Goal: Transaction & Acquisition: Obtain resource

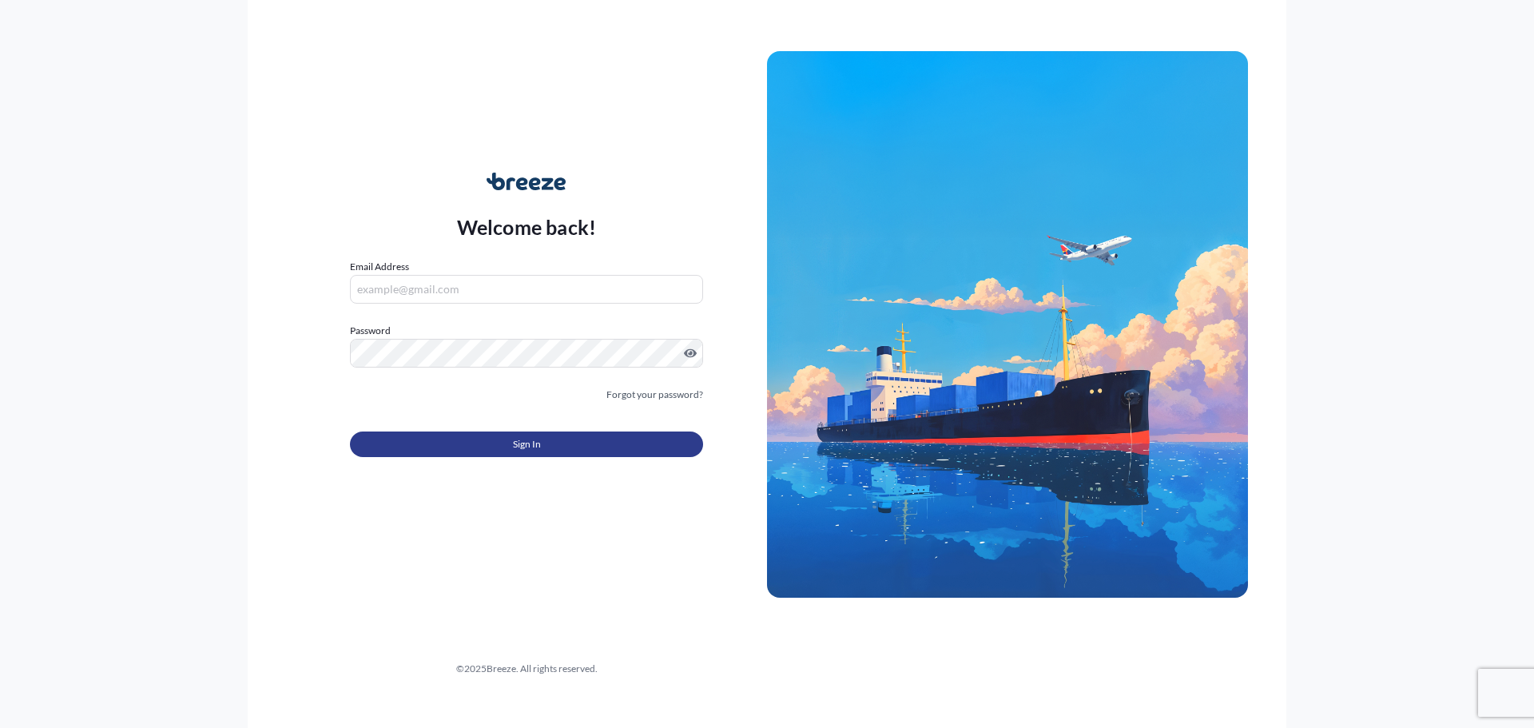
type input "[PERSON_NAME][EMAIL_ADDRESS][DOMAIN_NAME]"
click at [587, 444] on button "Sign In" at bounding box center [526, 445] width 353 height 26
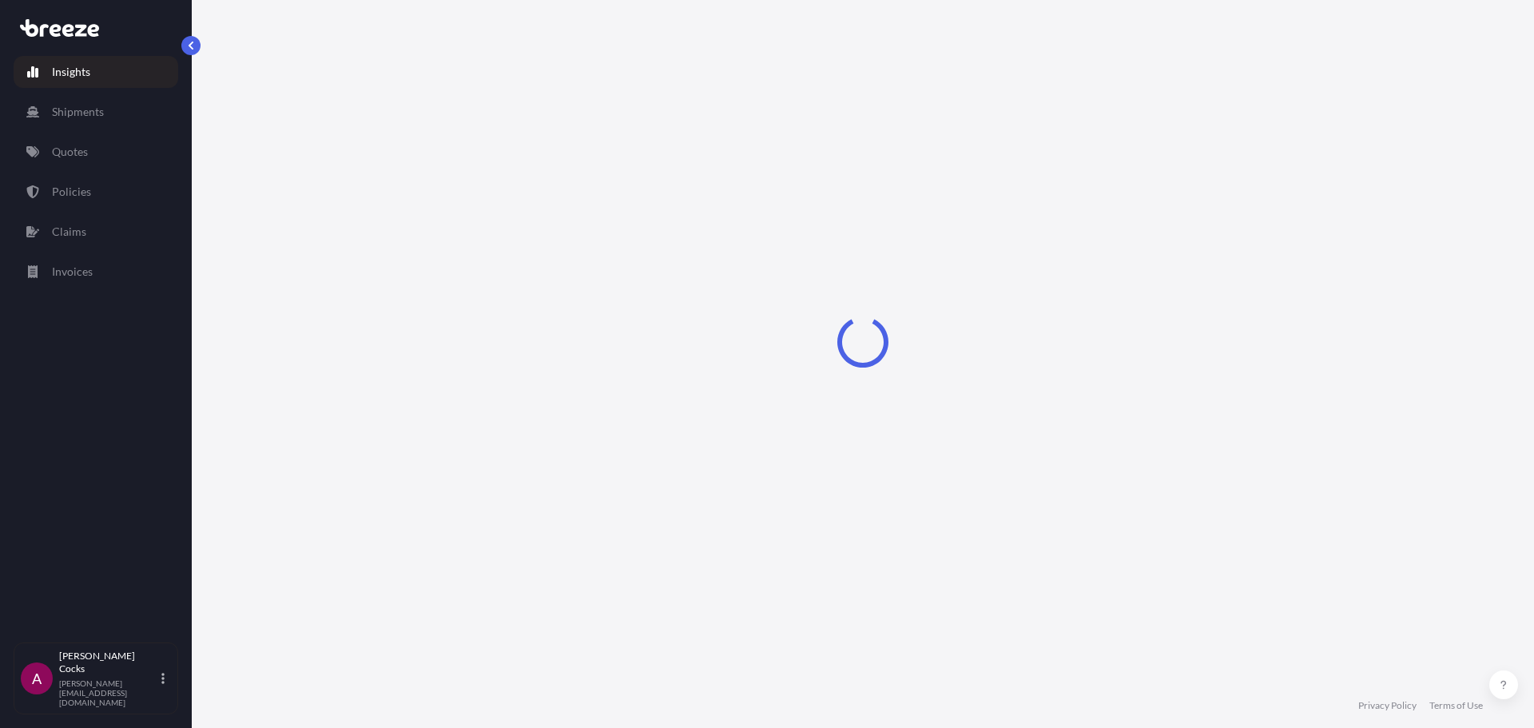
select select "2025"
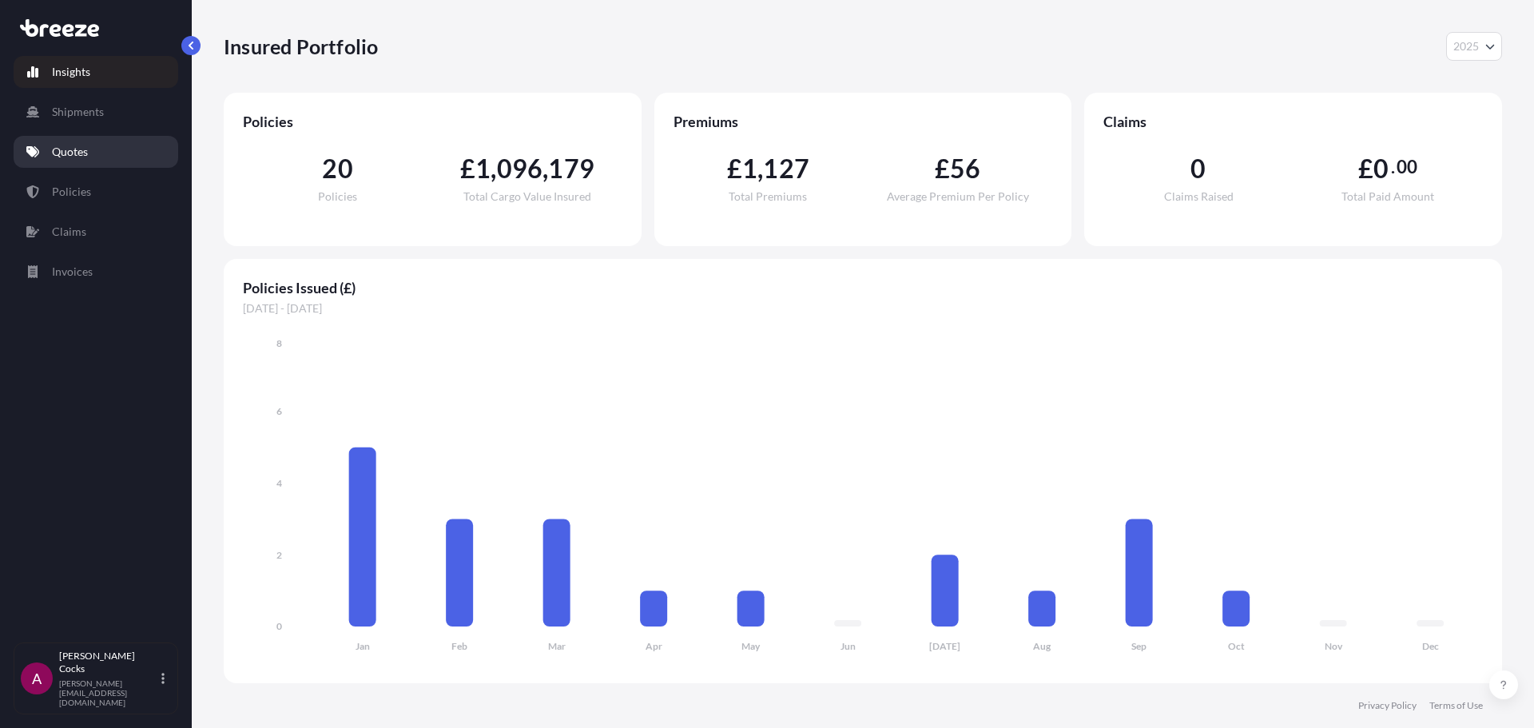
click at [62, 151] on p "Quotes" at bounding box center [70, 152] width 36 height 16
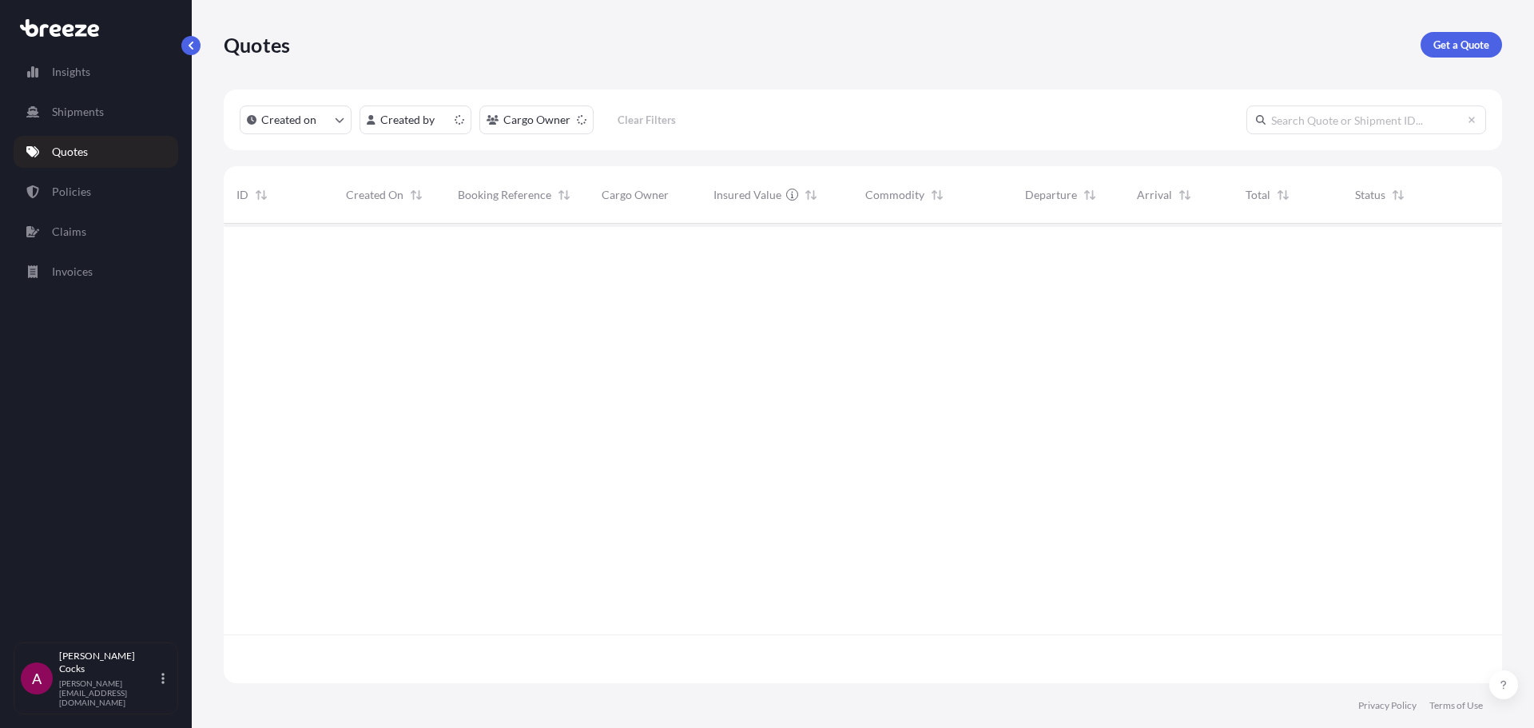
scroll to position [456, 1267]
click at [1468, 56] on link "Get a Quote" at bounding box center [1462, 45] width 82 height 26
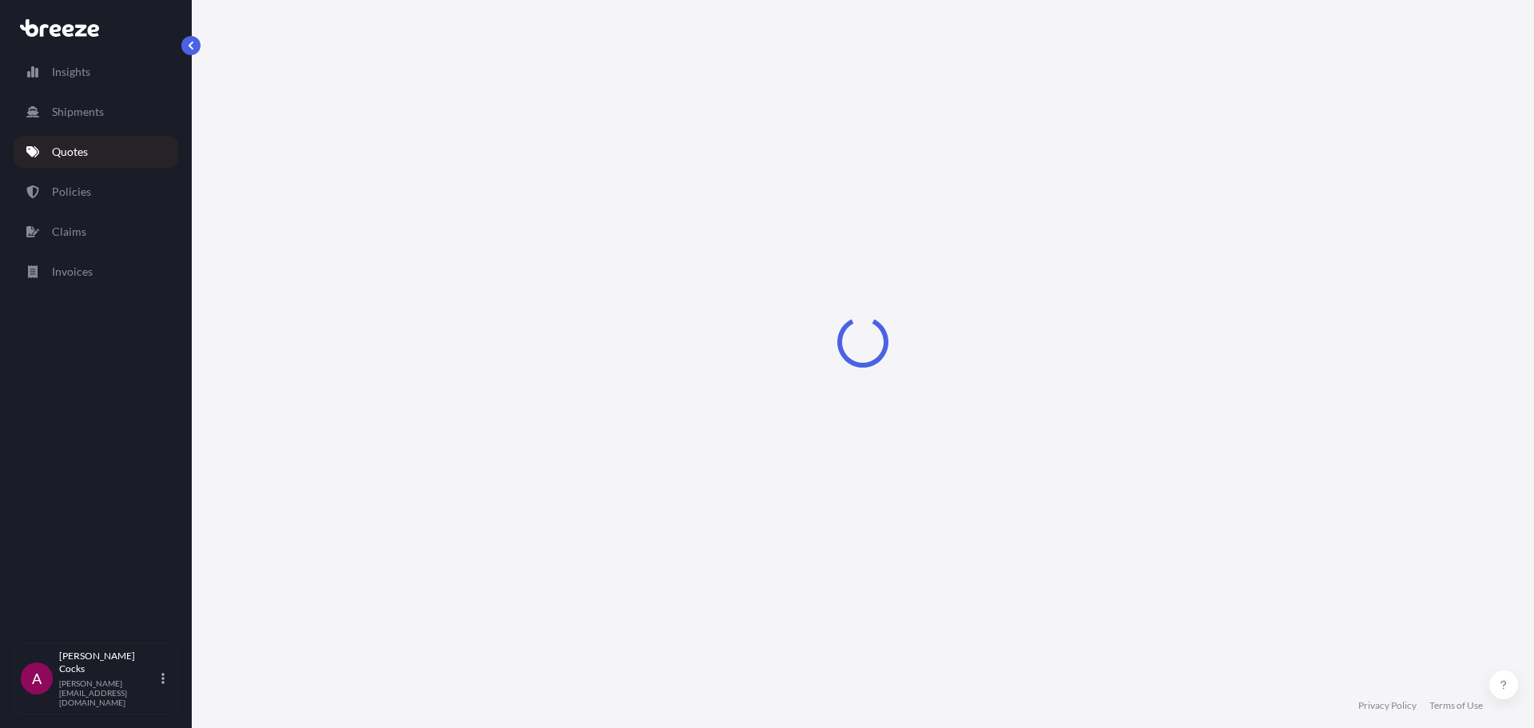
select select "Sea"
select select "1"
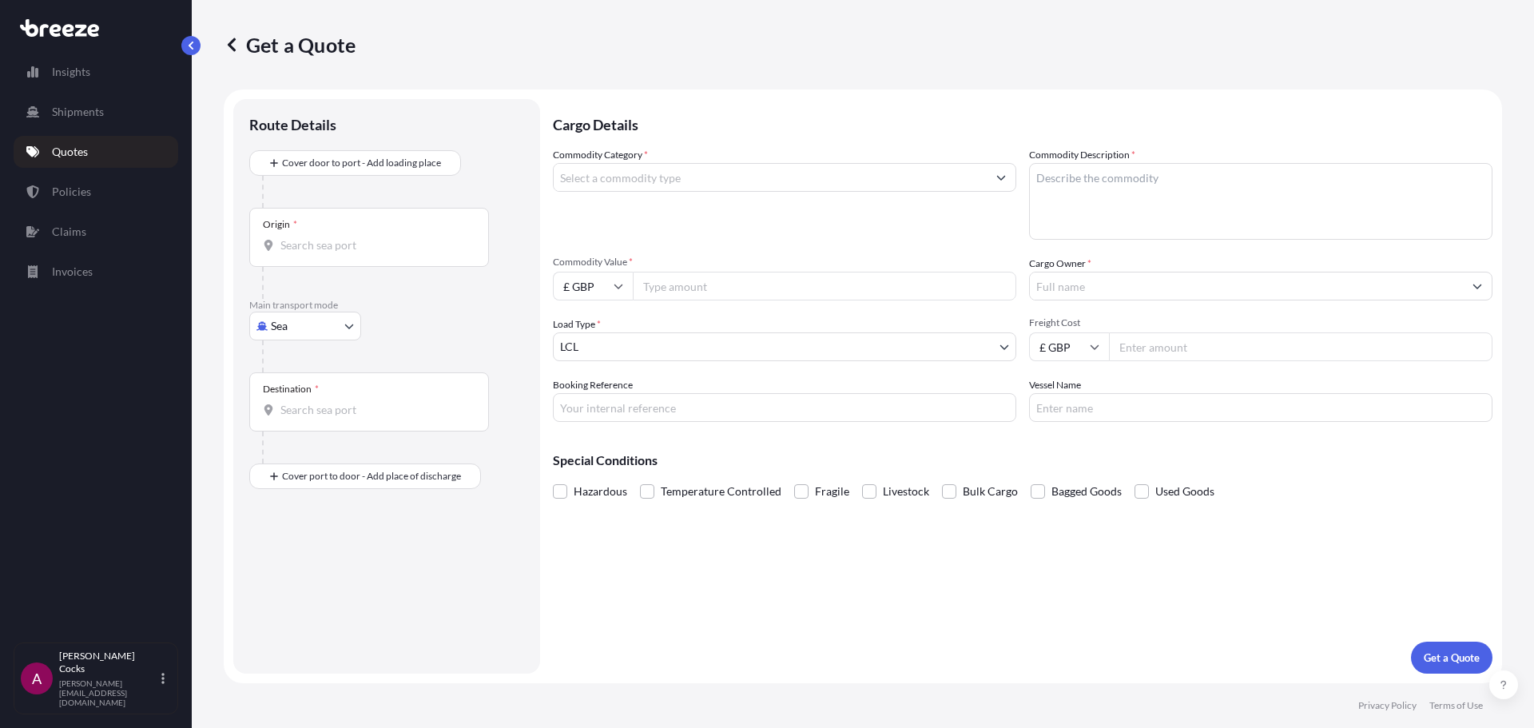
click at [311, 324] on body "Insights Shipments Quotes Policies Claims Invoices A [PERSON_NAME] [PERSON_NAME…" at bounding box center [767, 364] width 1534 height 728
click at [320, 396] on div "Air" at bounding box center [305, 396] width 99 height 29
select select "Air"
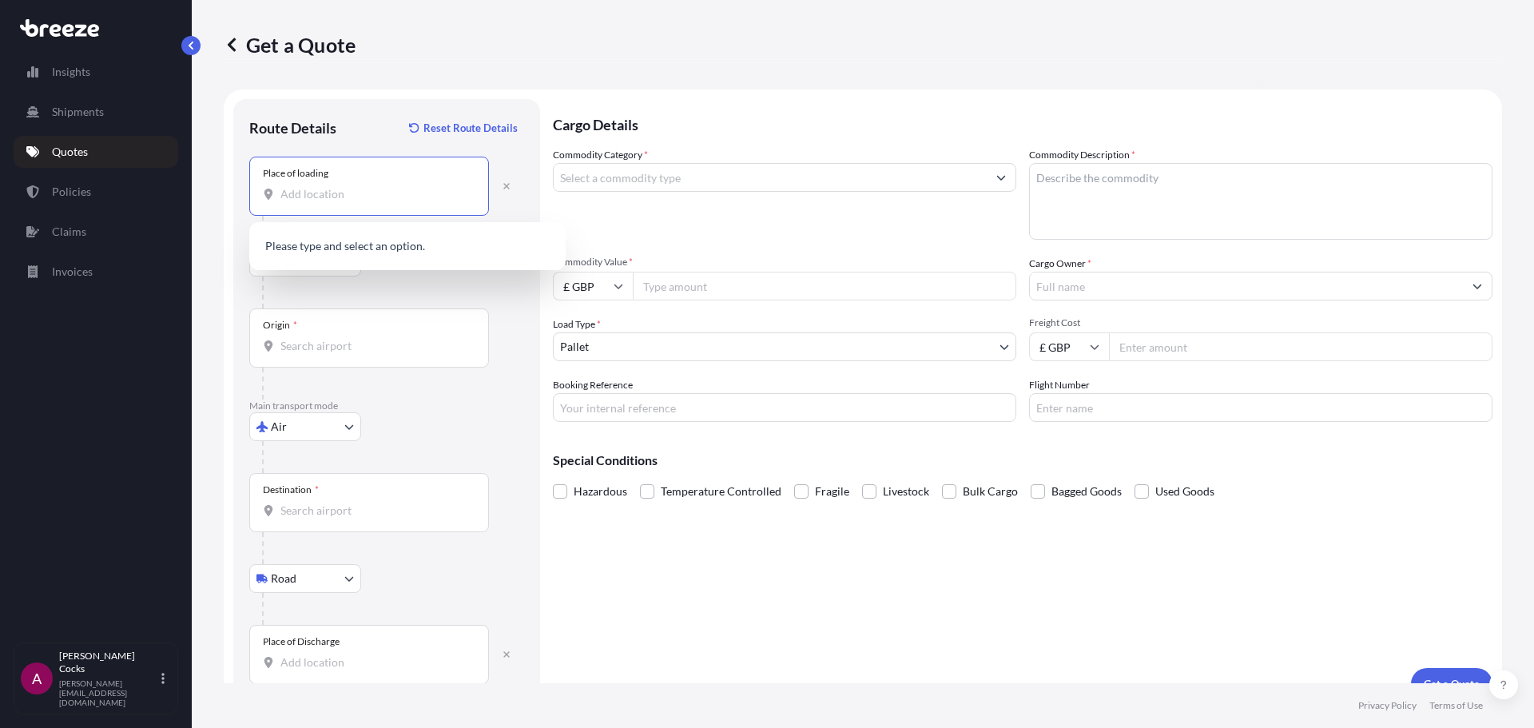
click at [352, 192] on input "Place of loading" at bounding box center [375, 194] width 189 height 16
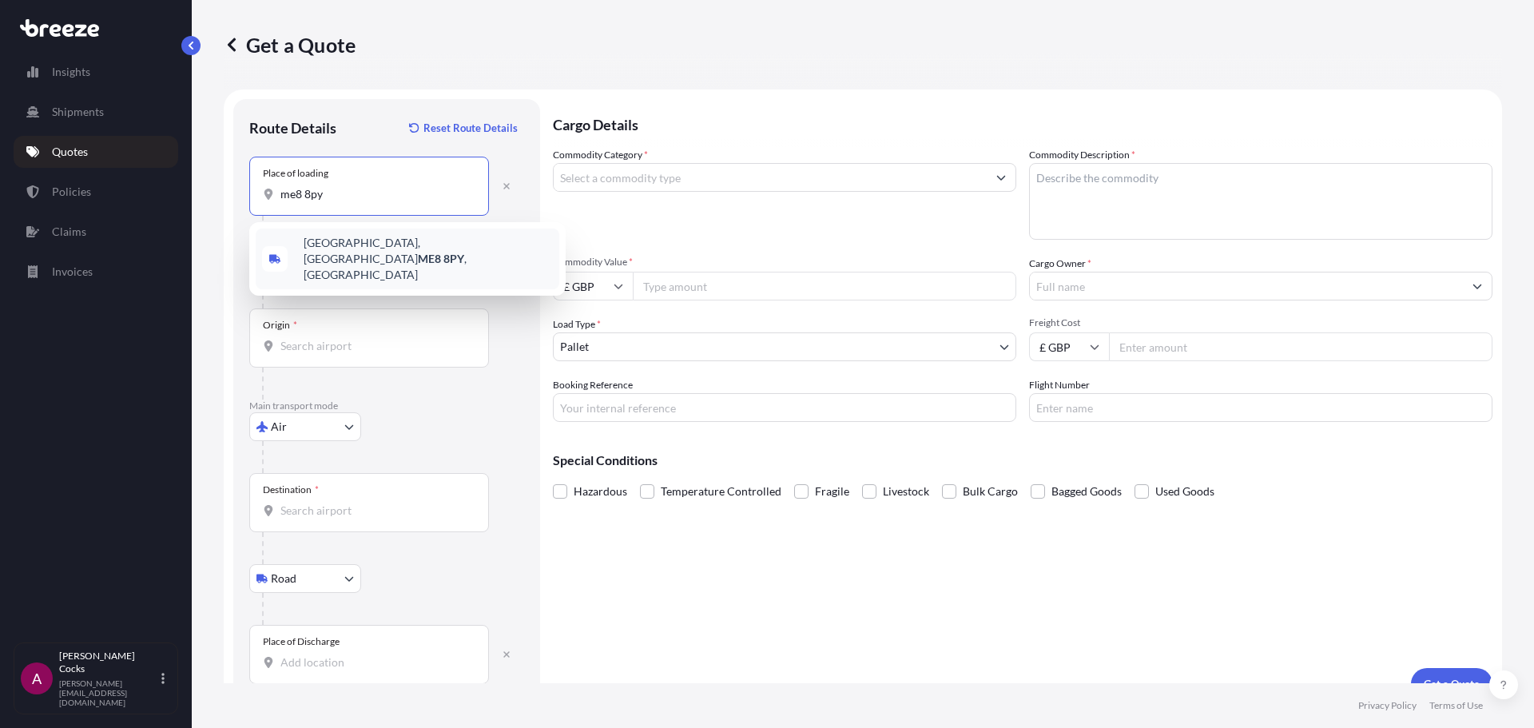
click at [336, 250] on span "[STREET_ADDRESS]" at bounding box center [428, 259] width 249 height 48
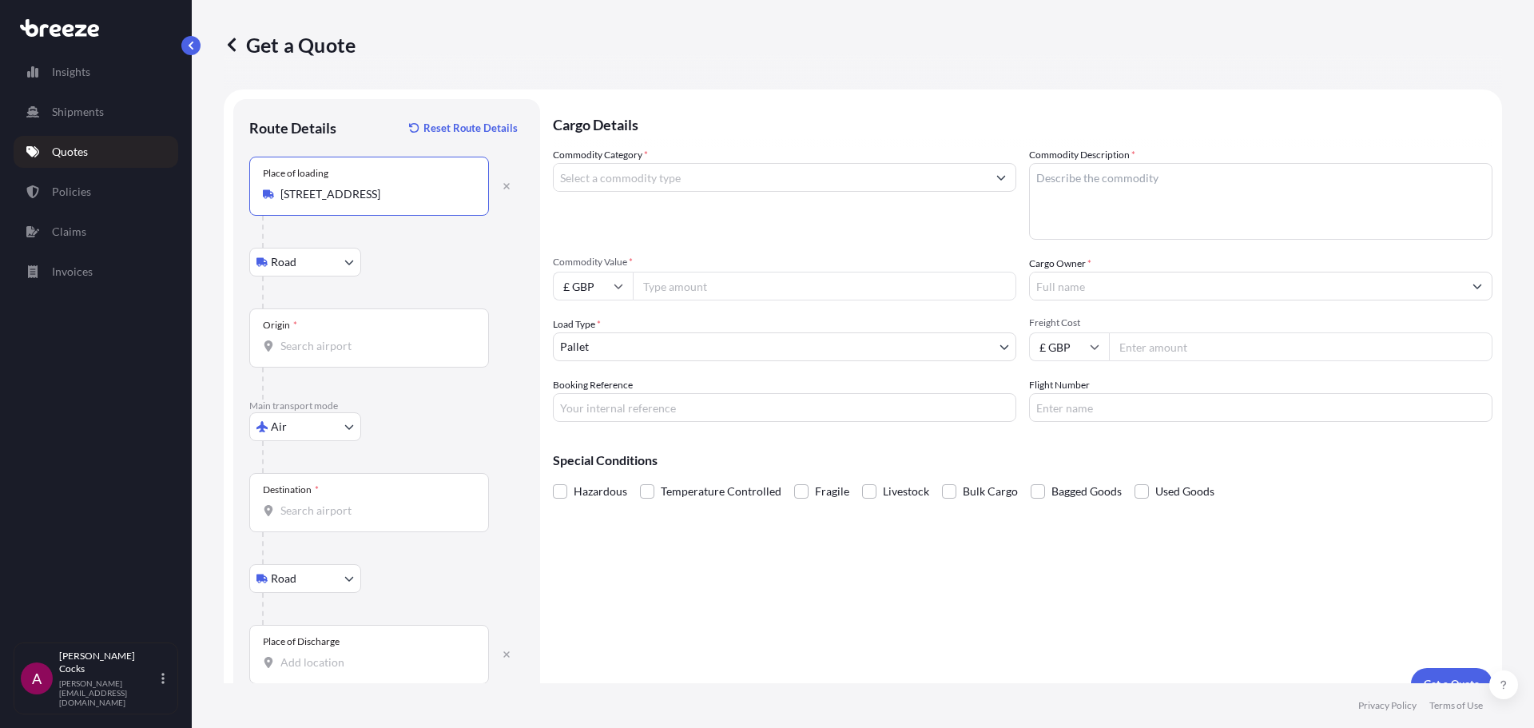
type input "[STREET_ADDRESS]"
click at [346, 348] on input "Origin *" at bounding box center [375, 346] width 189 height 16
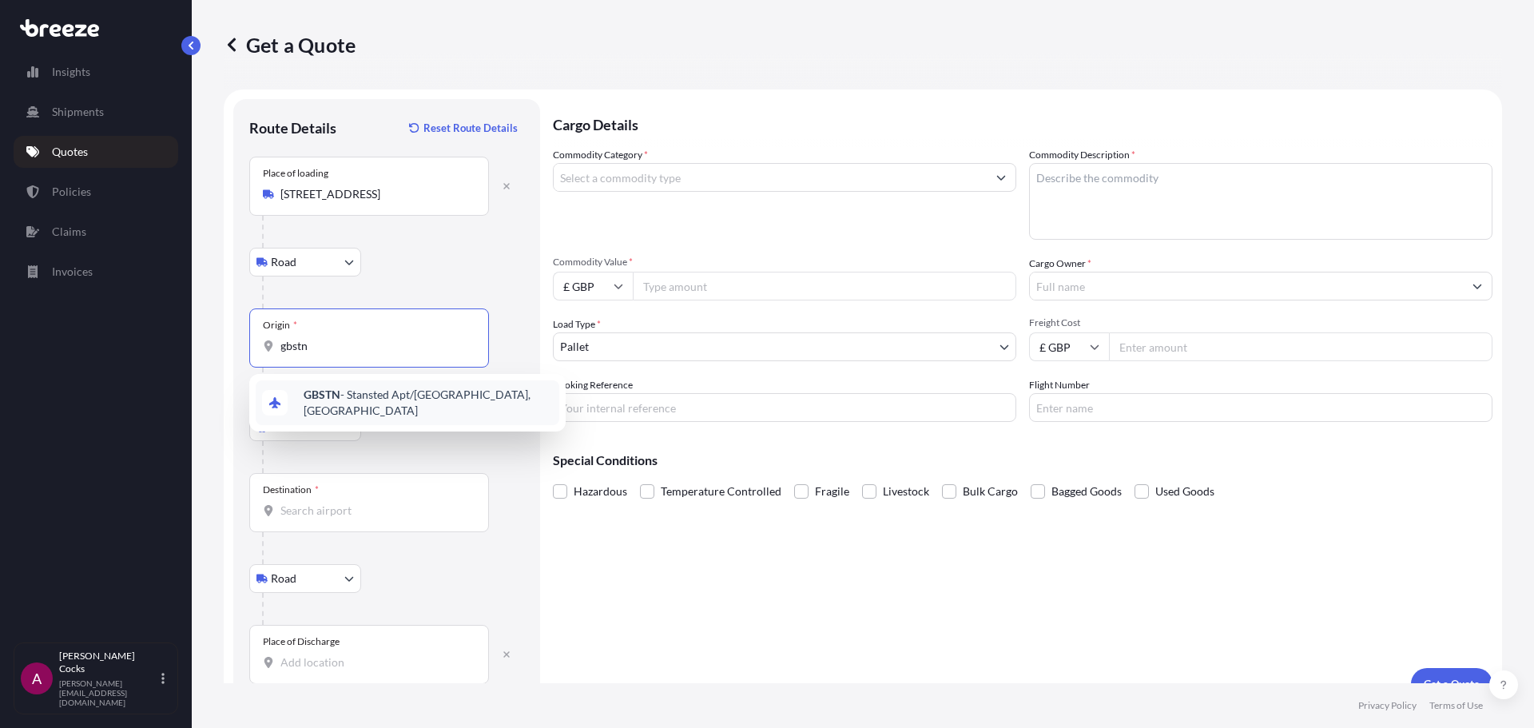
click at [413, 404] on span "GBSTN - Stansted Apt/[GEOGRAPHIC_DATA], [GEOGRAPHIC_DATA]" at bounding box center [428, 403] width 249 height 32
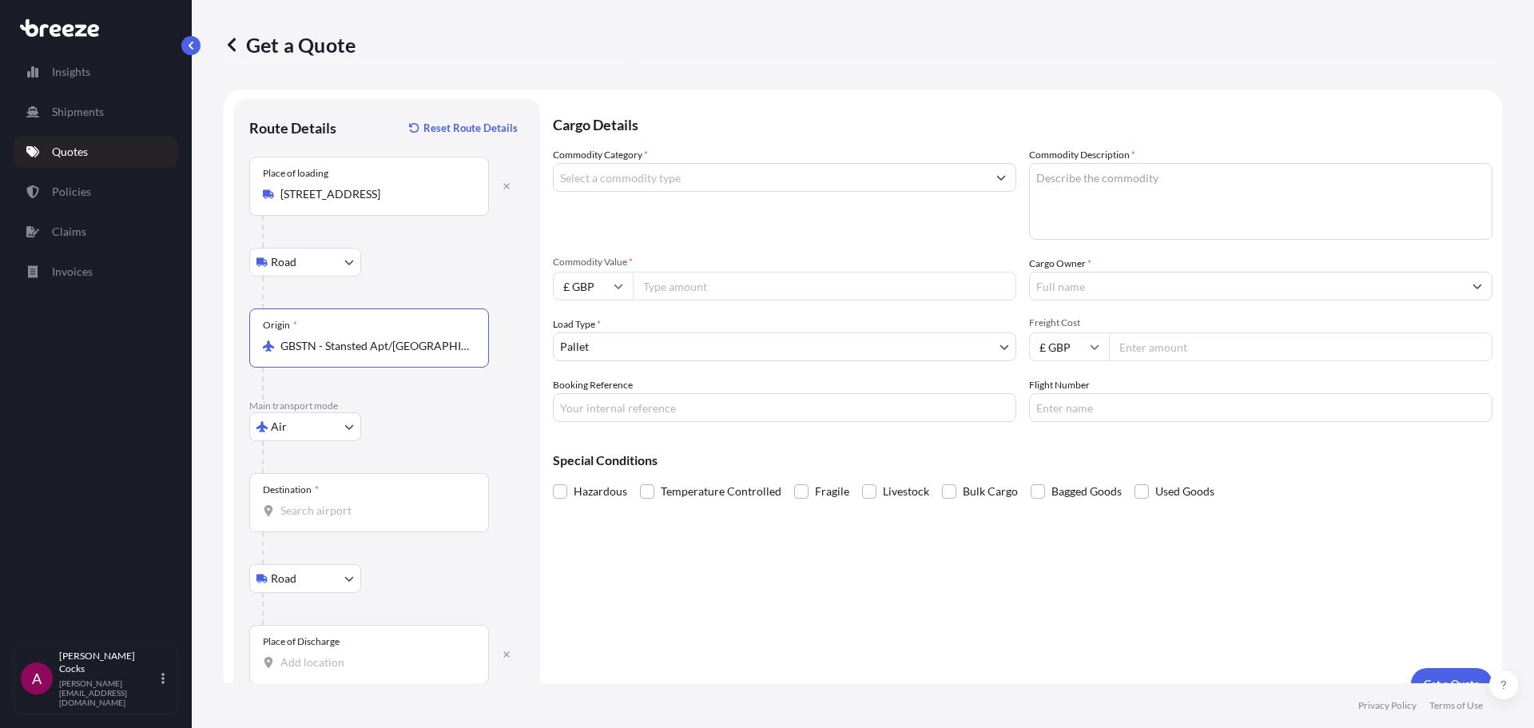
type input "GBSTN - Stansted Apt/[GEOGRAPHIC_DATA], [GEOGRAPHIC_DATA]"
click at [338, 521] on div "Destination *" at bounding box center [369, 502] width 240 height 59
click at [338, 519] on input "Destination *" at bounding box center [375, 511] width 189 height 16
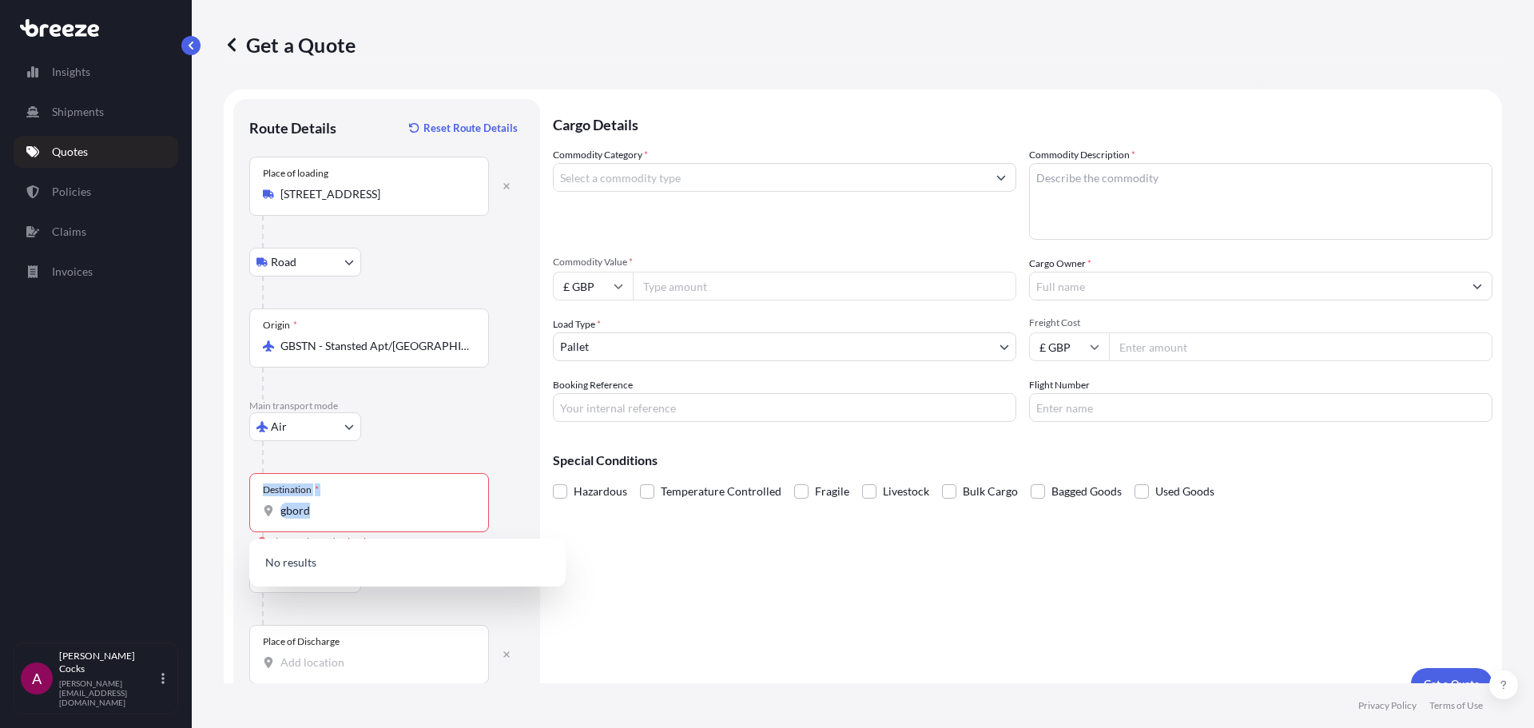
drag, startPoint x: 391, startPoint y: 526, endPoint x: 226, endPoint y: 511, distance: 165.3
click at [226, 511] on form "Route Details Reset Route Details Place of loading [GEOGRAPHIC_DATA] Rail Origi…" at bounding box center [863, 400] width 1279 height 620
click at [348, 503] on input "gbord" at bounding box center [375, 511] width 189 height 16
click at [328, 519] on div "Destination * gbord" at bounding box center [369, 502] width 240 height 59
click at [328, 519] on input "gbord" at bounding box center [375, 511] width 189 height 16
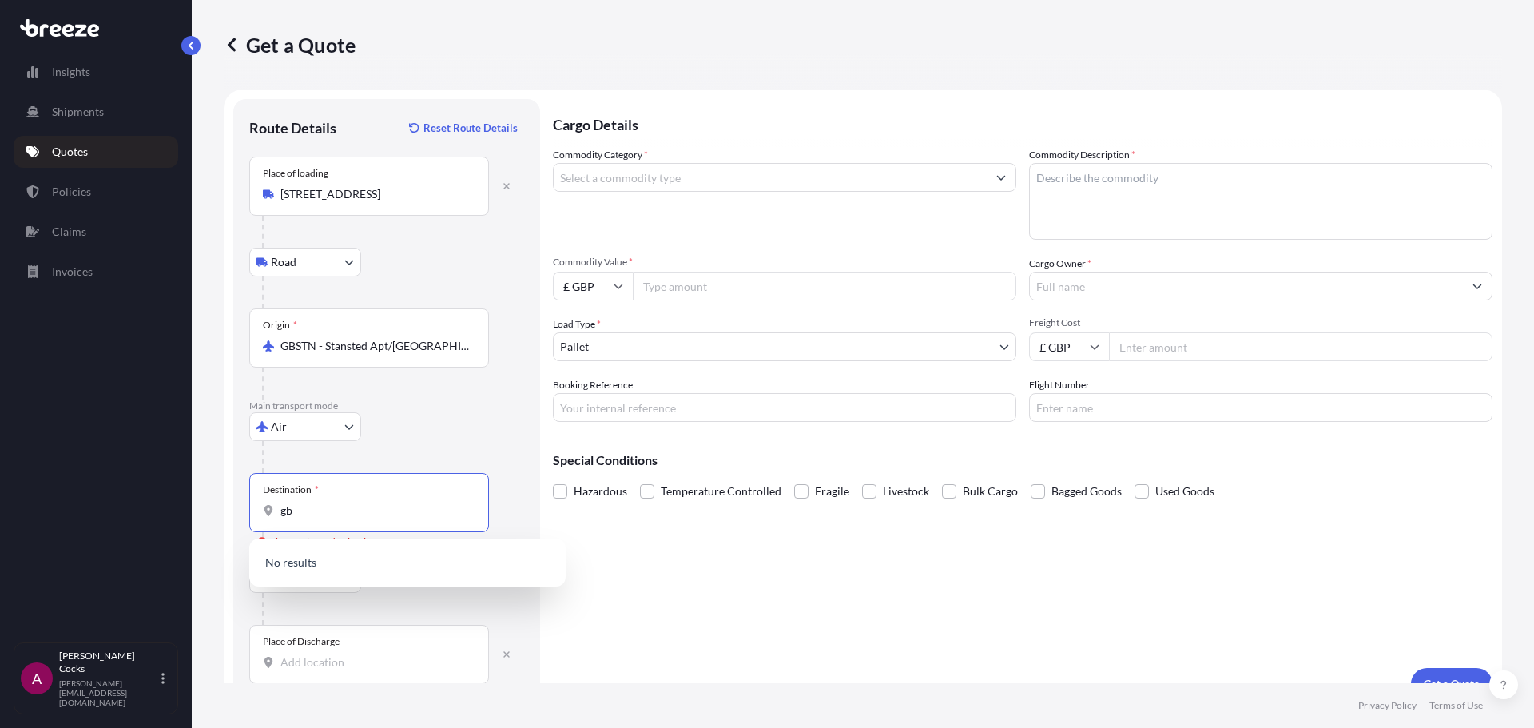
type input "g"
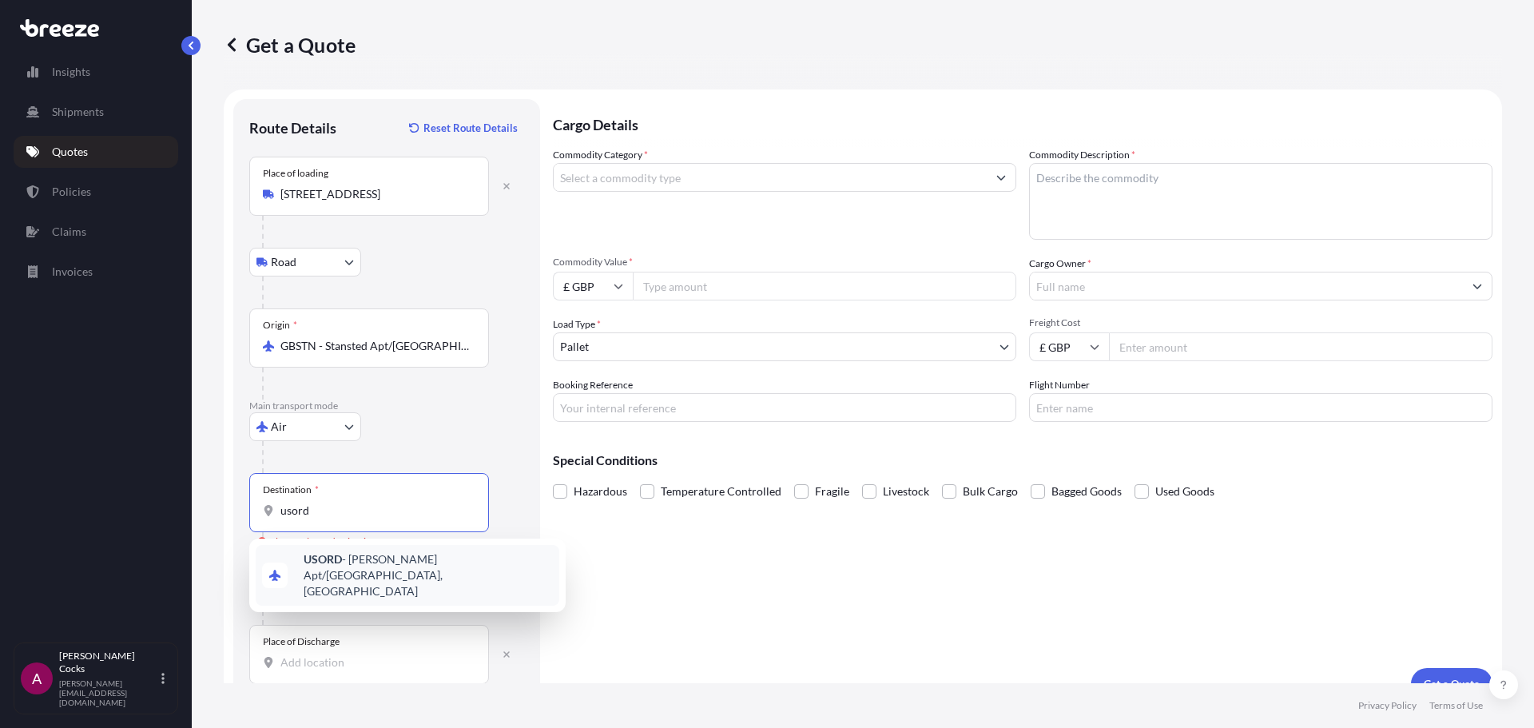
click at [398, 567] on span "USORD - [PERSON_NAME] Apt/[GEOGRAPHIC_DATA], [GEOGRAPHIC_DATA]" at bounding box center [428, 575] width 249 height 48
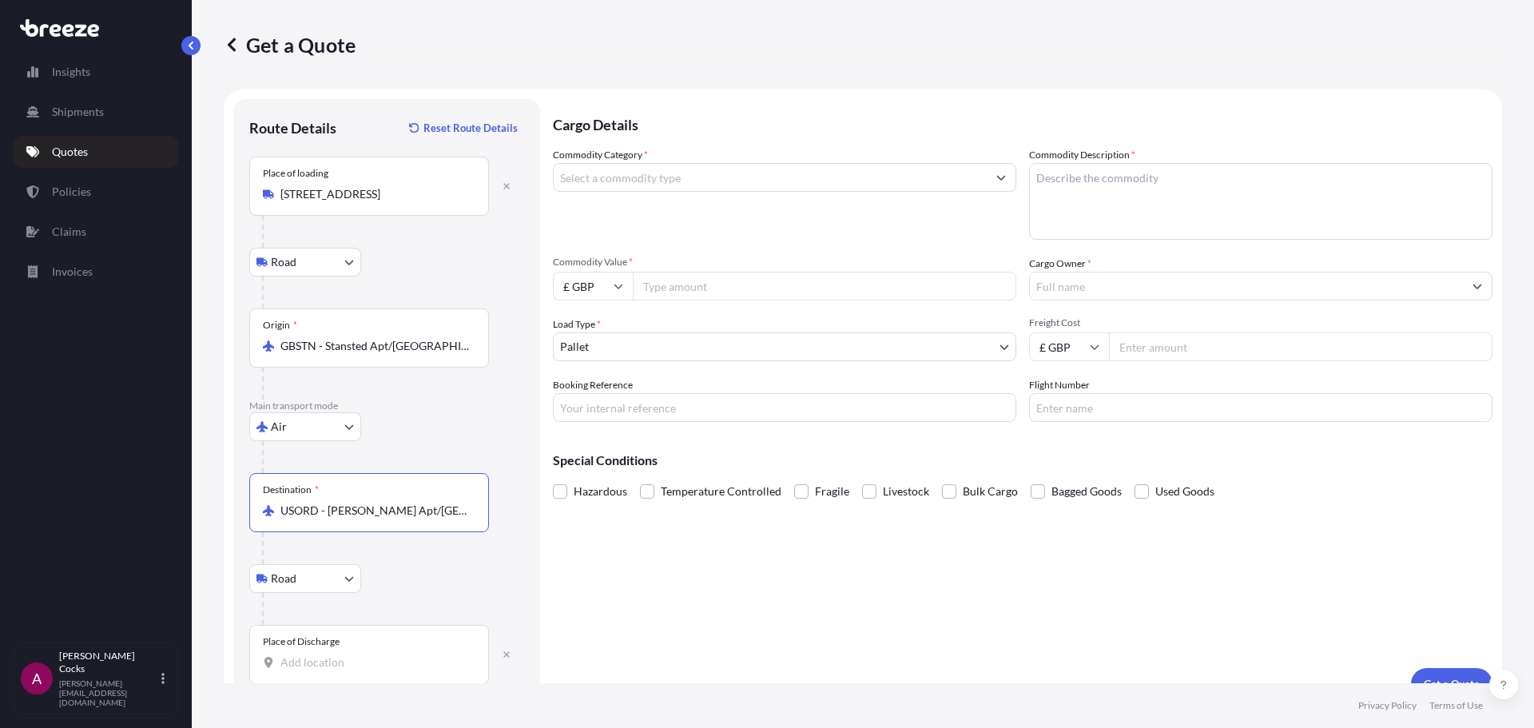
type input "USORD - [PERSON_NAME] Apt/[GEOGRAPHIC_DATA], [GEOGRAPHIC_DATA]"
click at [367, 671] on div "Place of Discharge" at bounding box center [369, 654] width 240 height 59
click at [367, 671] on input "Place of Discharge" at bounding box center [375, 663] width 189 height 16
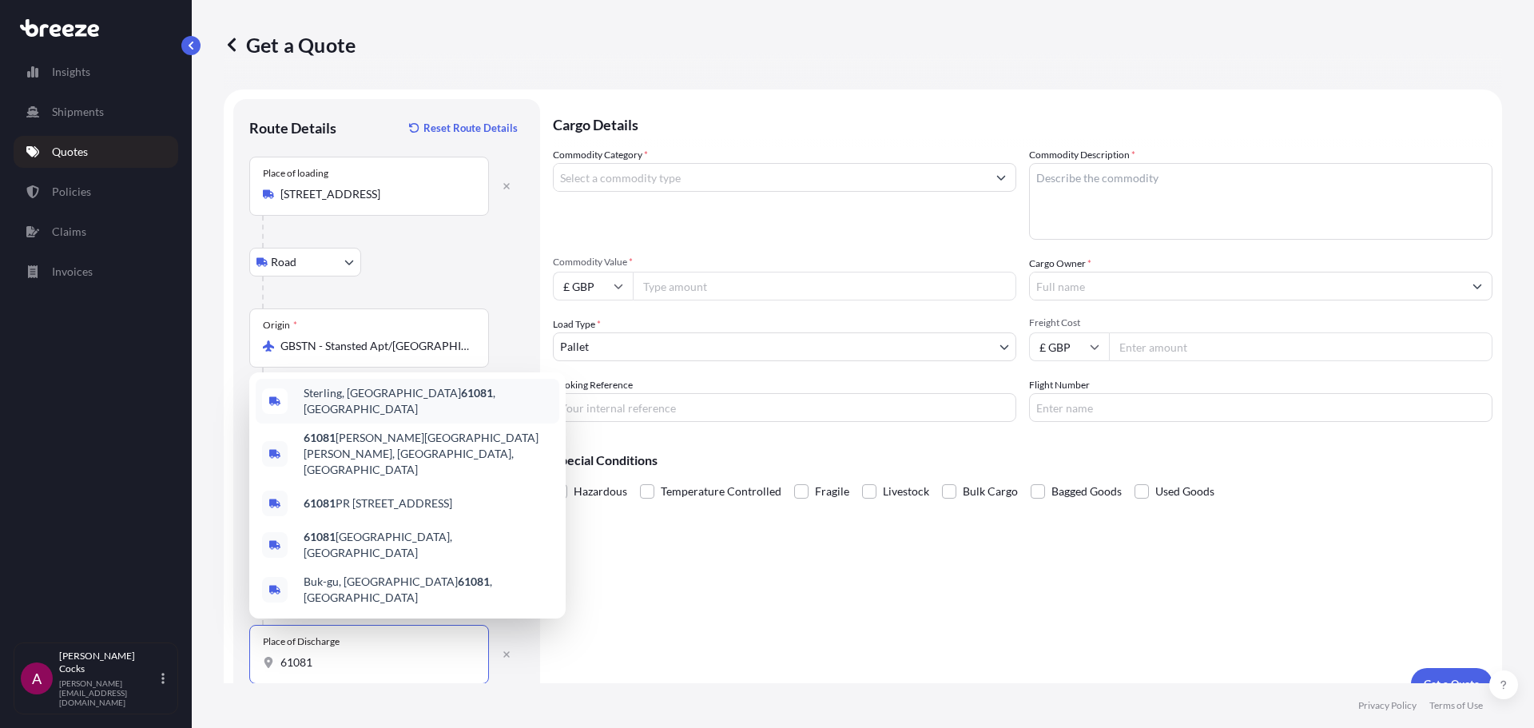
click at [399, 424] on div "Sterling, IL 61081 , [GEOGRAPHIC_DATA]" at bounding box center [408, 401] width 304 height 45
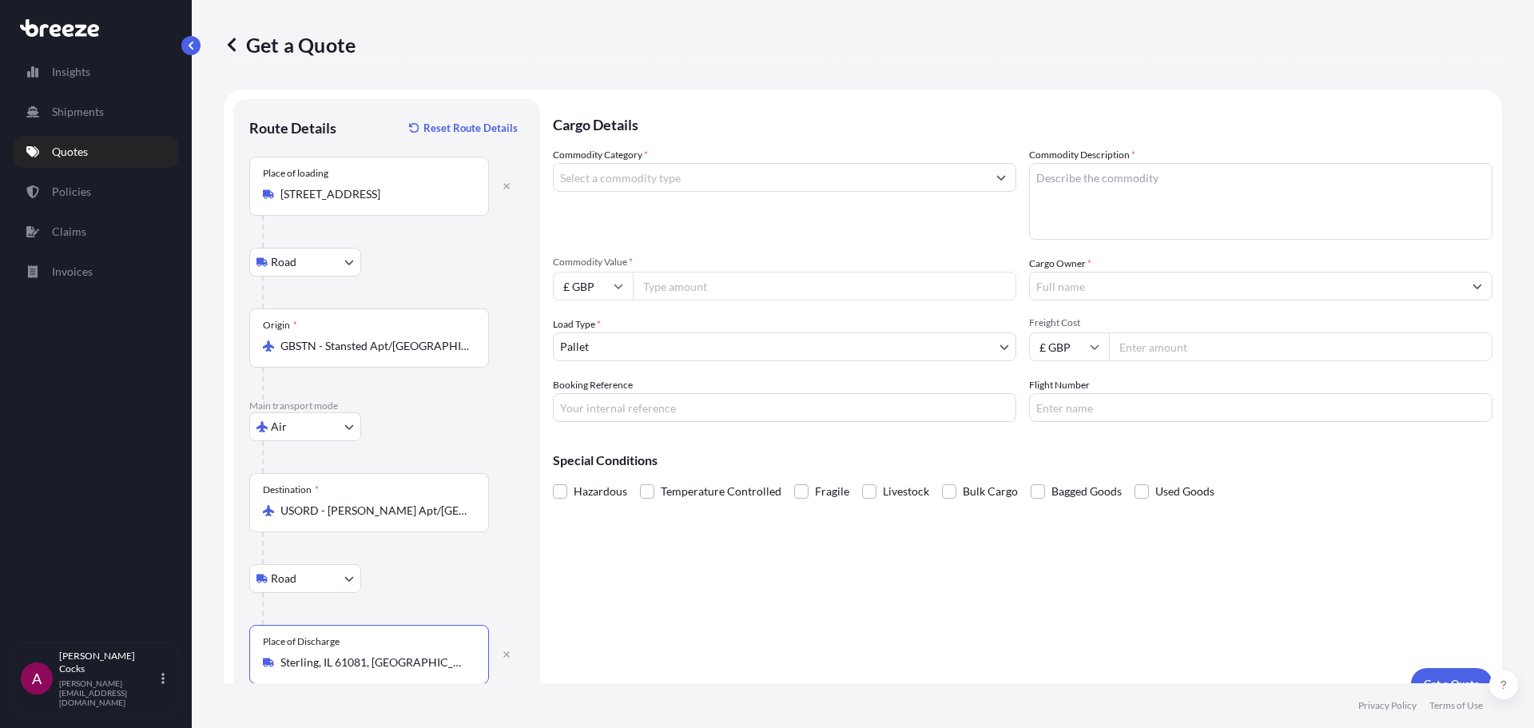
type input "Sterling, IL 61081, [GEOGRAPHIC_DATA]"
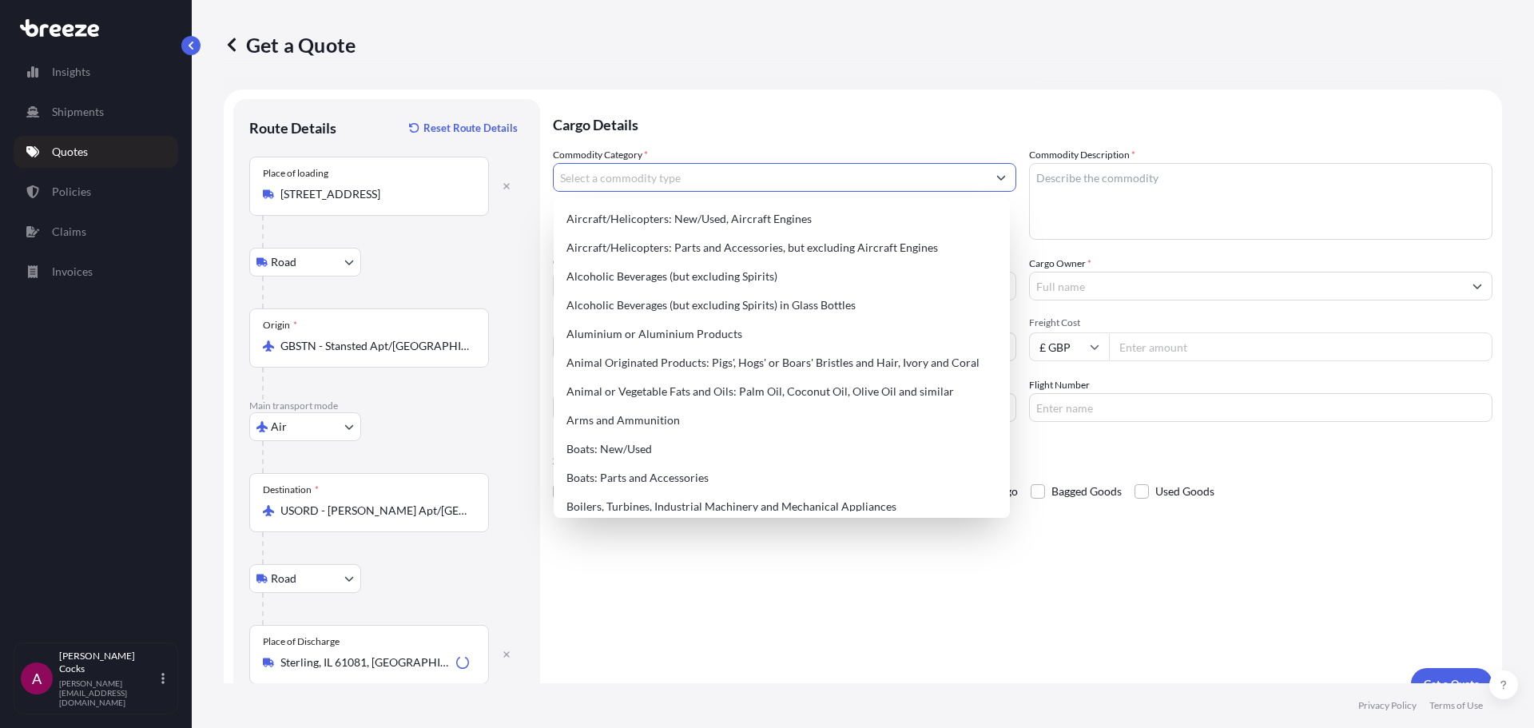
click at [745, 167] on input "Commodity Category *" at bounding box center [770, 177] width 433 height 29
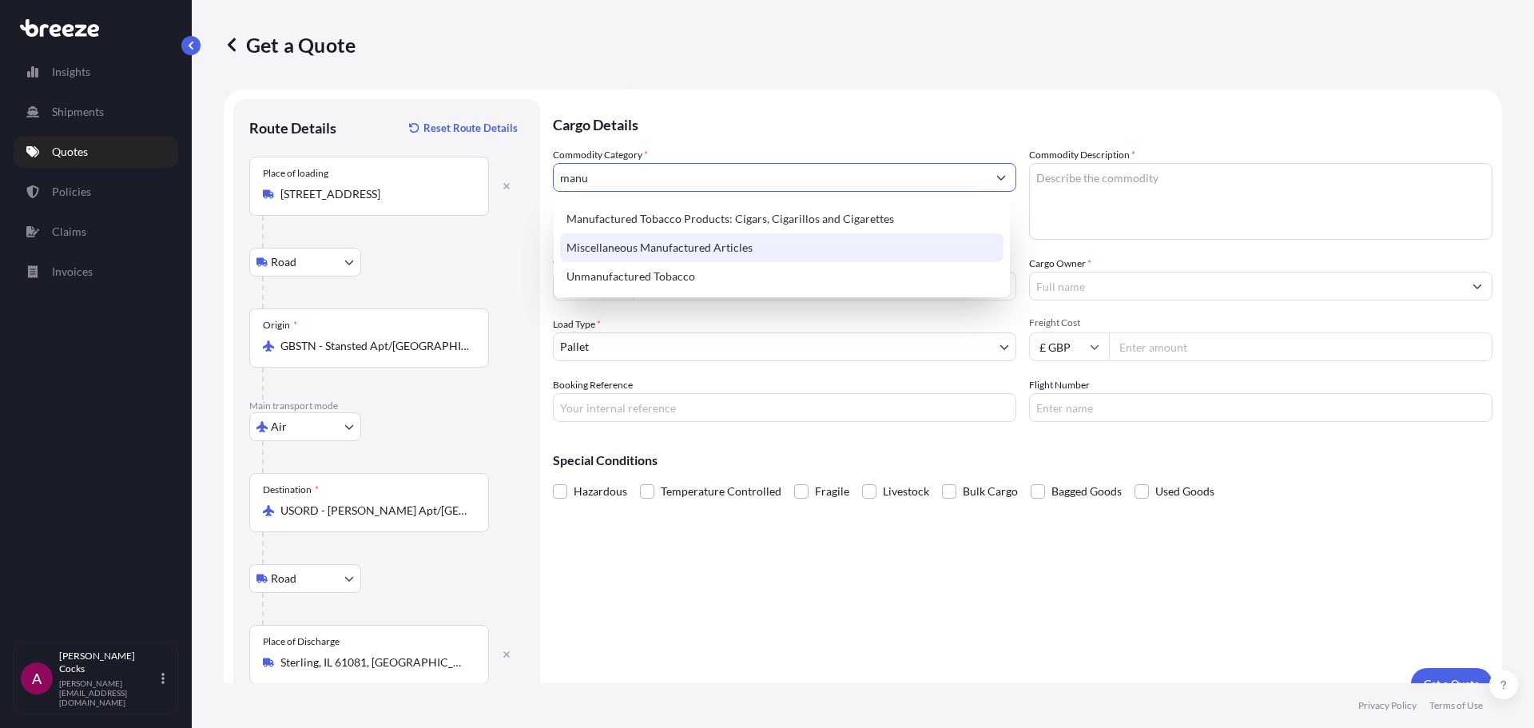
click at [758, 247] on div "Miscellaneous Manufactured Articles" at bounding box center [782, 247] width 444 height 29
type input "Miscellaneous Manufactured Articles"
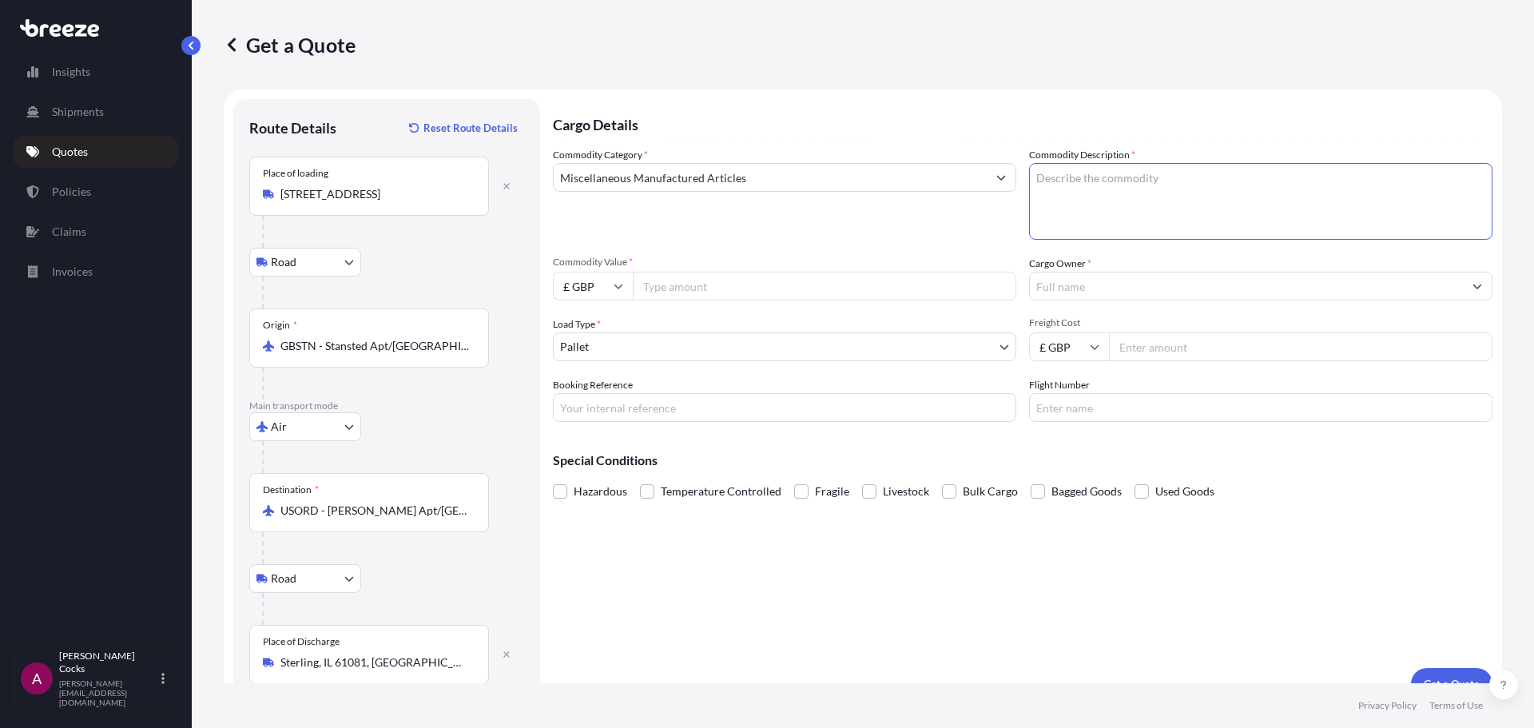
click at [1140, 176] on textarea "Commodity Description *" at bounding box center [1261, 201] width 464 height 77
type textarea "Manufactuered goods"
type input "6000"
type input "1"
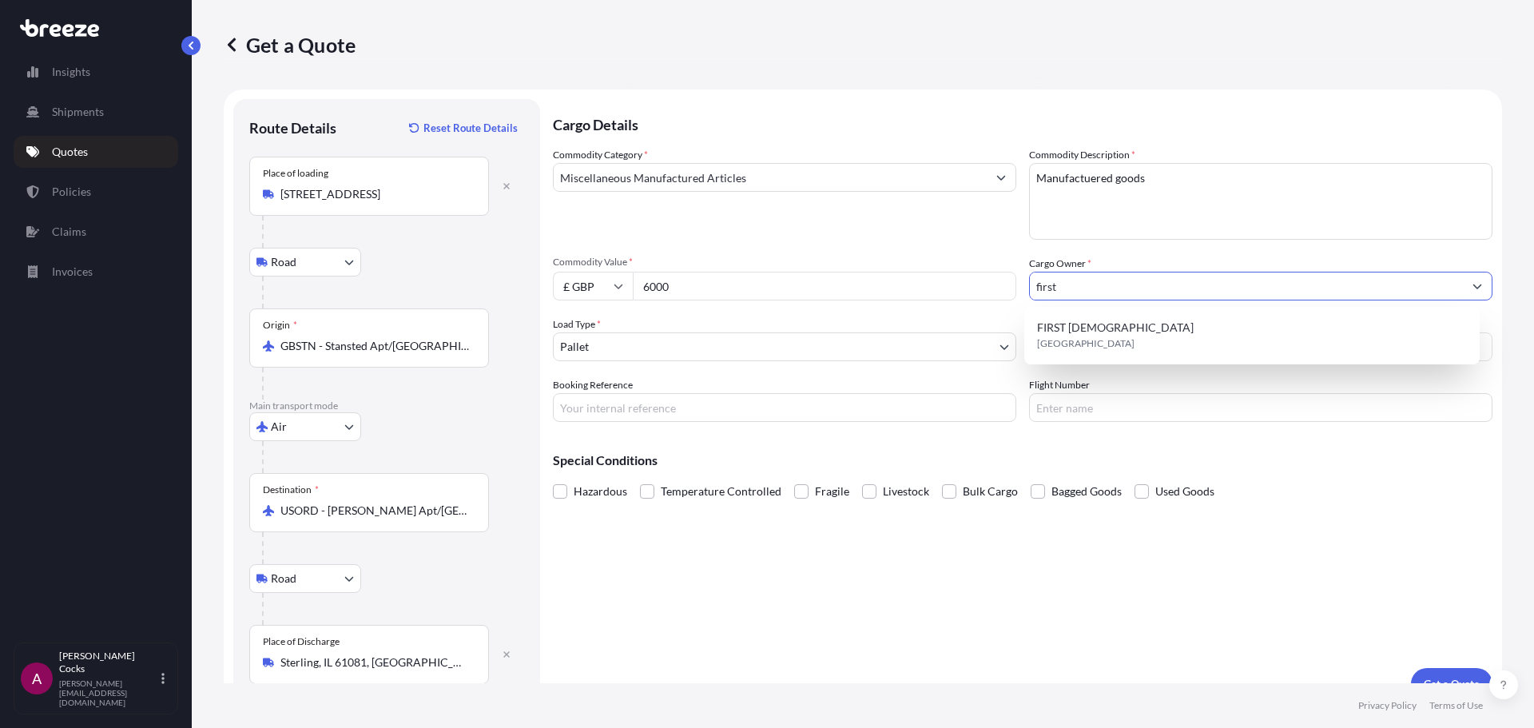
drag, startPoint x: 1208, startPoint y: 285, endPoint x: 1212, endPoint y: 304, distance: 20.4
click at [1208, 285] on input "first" at bounding box center [1246, 286] width 433 height 29
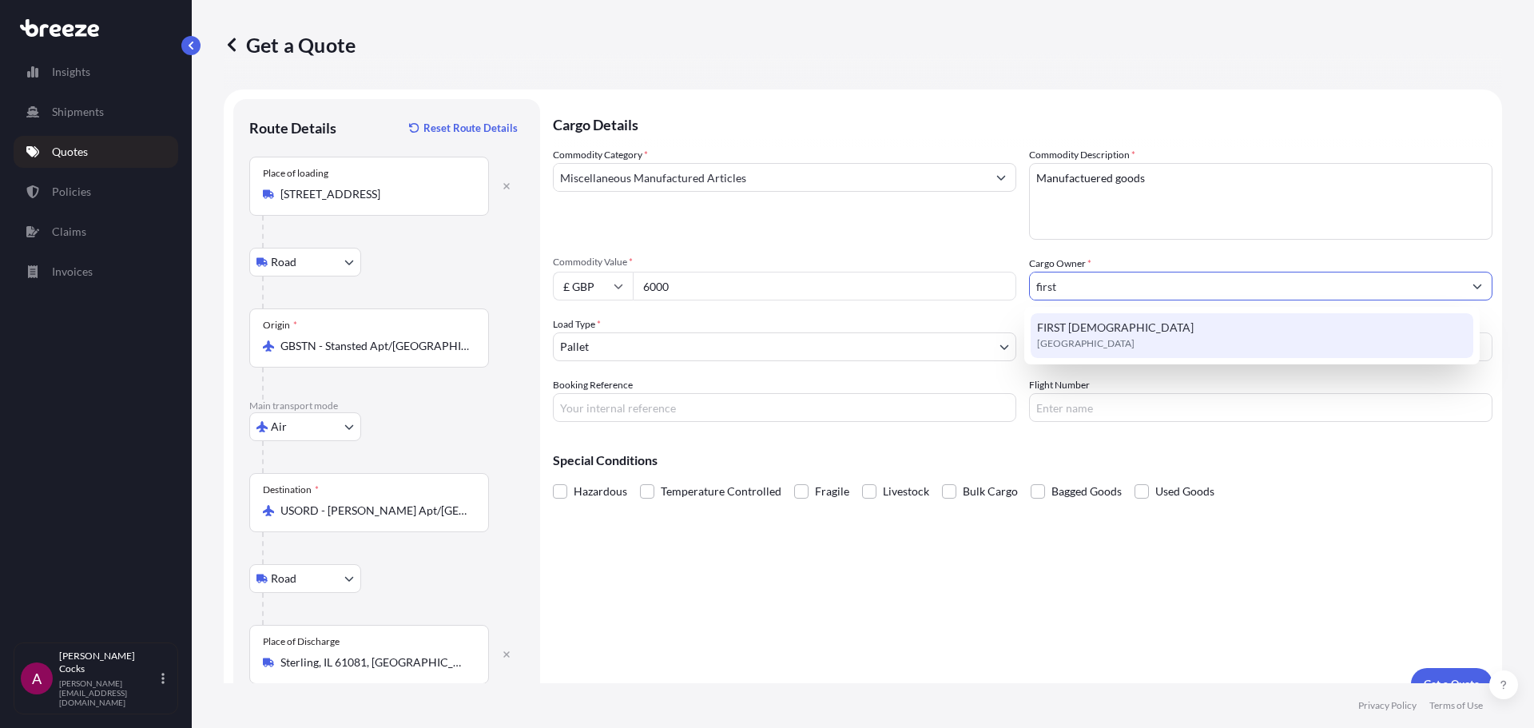
click at [1208, 320] on div "FIRST EUROPEAN [GEOGRAPHIC_DATA]" at bounding box center [1253, 335] width 444 height 45
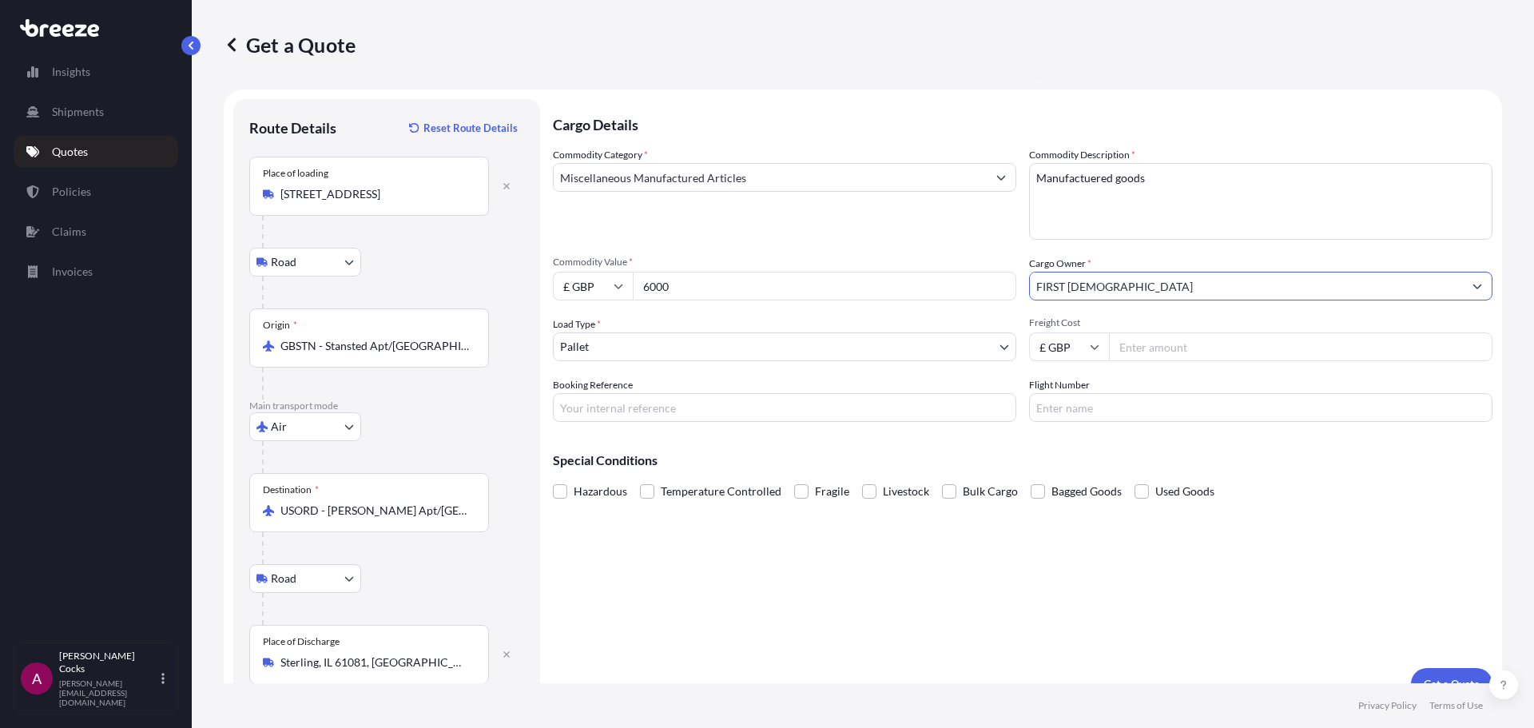
type input "FIRST [DEMOGRAPHIC_DATA]"
click at [1199, 349] on input "Freight Cost" at bounding box center [1301, 346] width 384 height 29
type input "700"
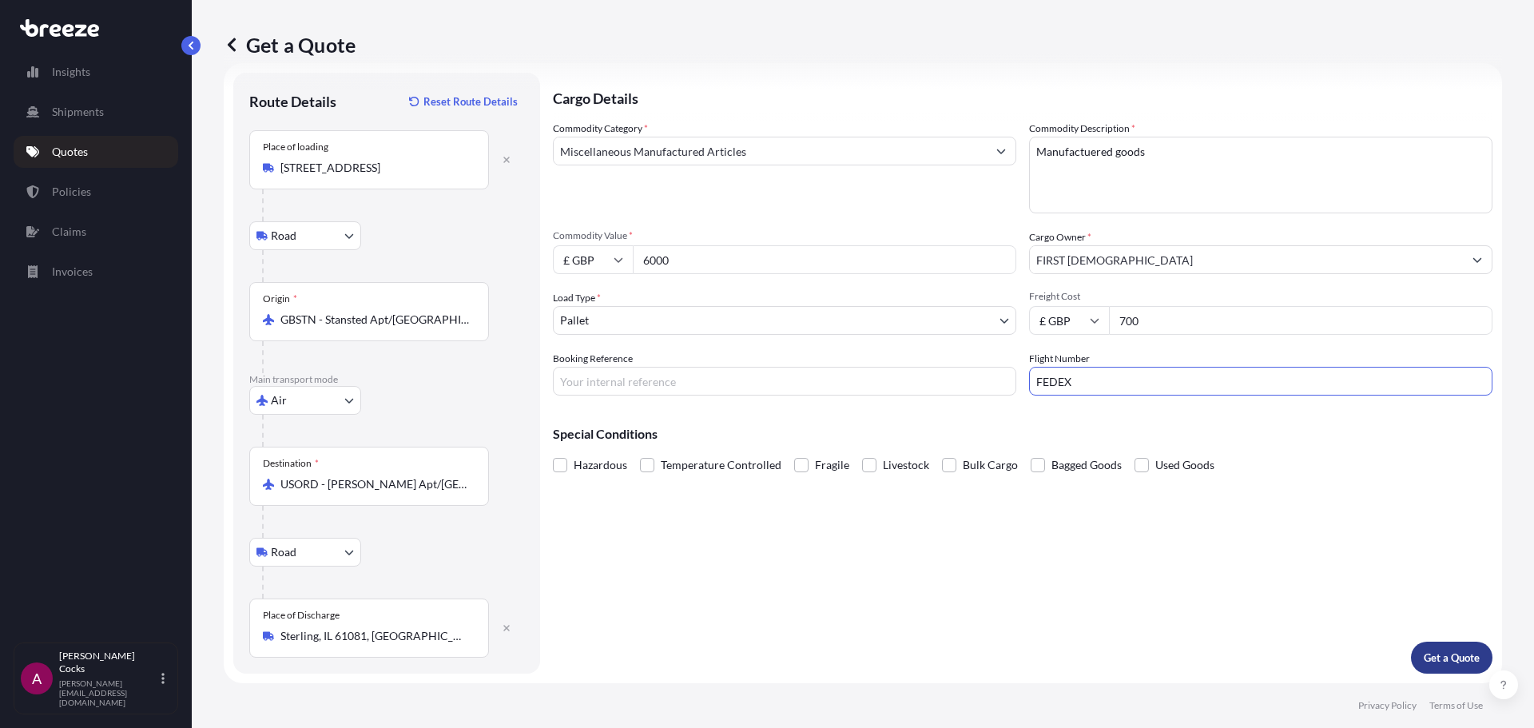
type input "FEDEX"
click at [1432, 661] on p "Get a Quote" at bounding box center [1452, 658] width 56 height 16
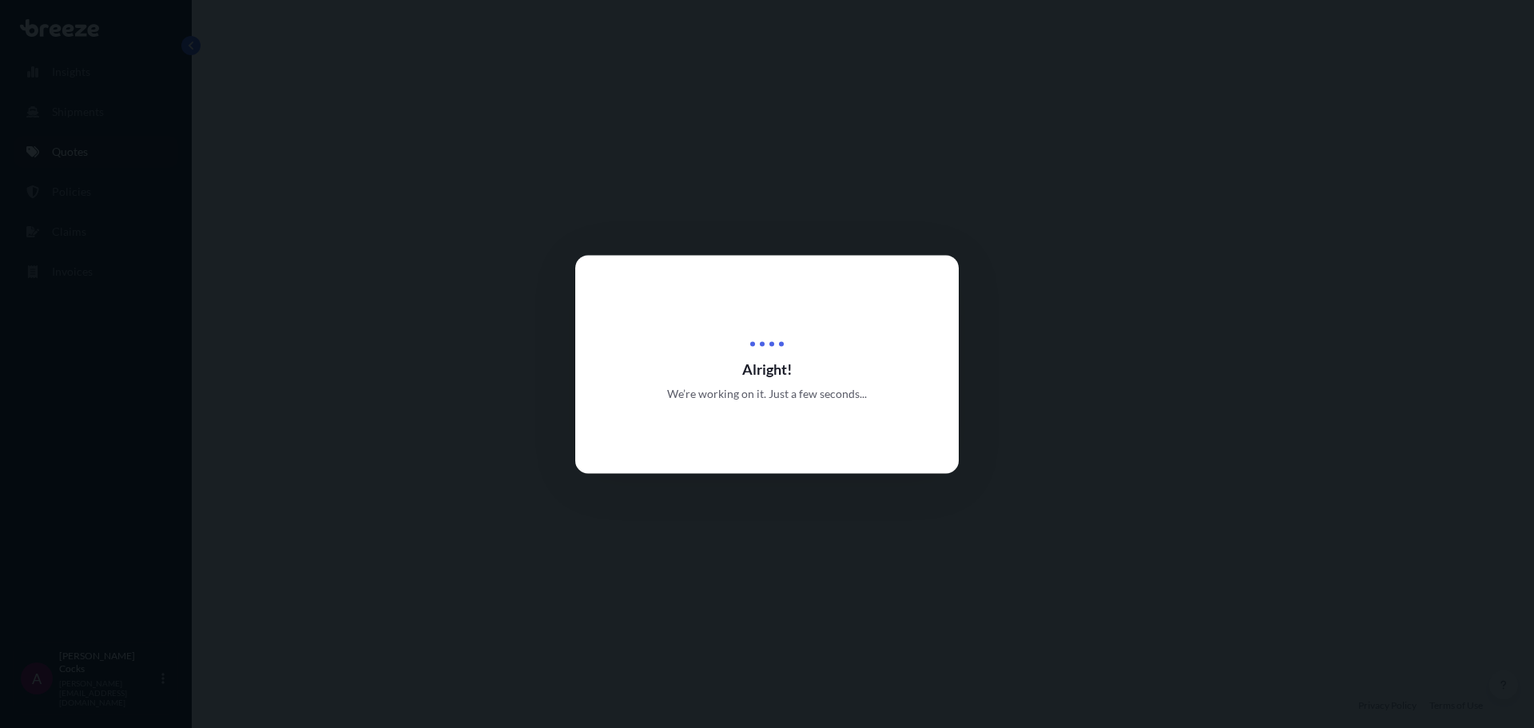
select select "Road"
select select "Air"
select select "Road"
select select "1"
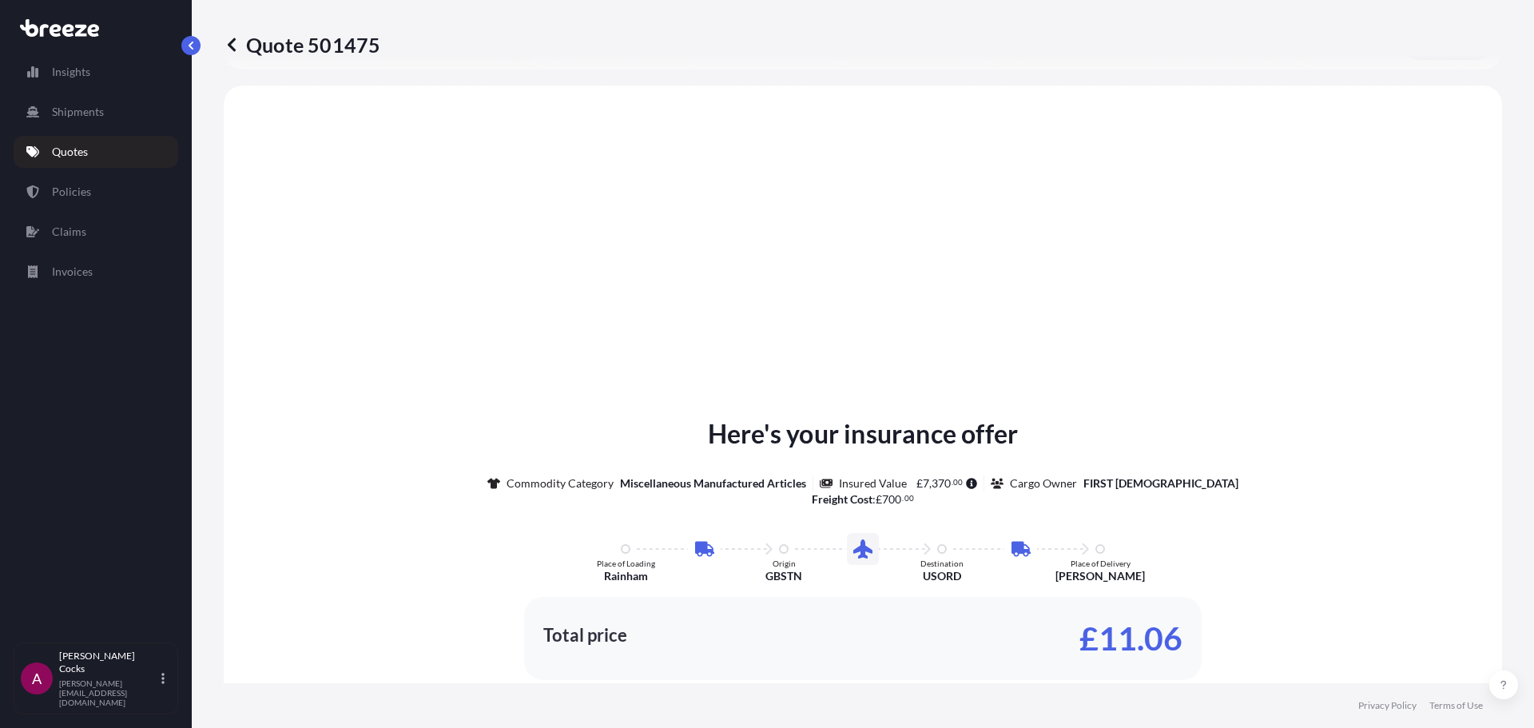
scroll to position [639, 0]
